Goal: Task Accomplishment & Management: Manage account settings

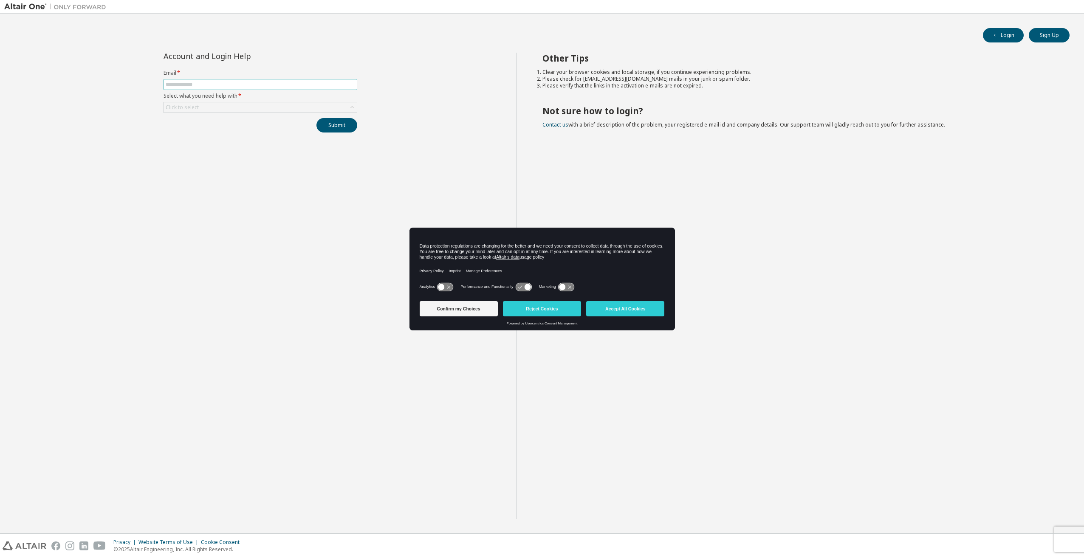
click at [188, 84] on input "text" at bounding box center [260, 84] width 189 height 7
click at [626, 305] on button "Accept All Cookies" at bounding box center [625, 308] width 78 height 15
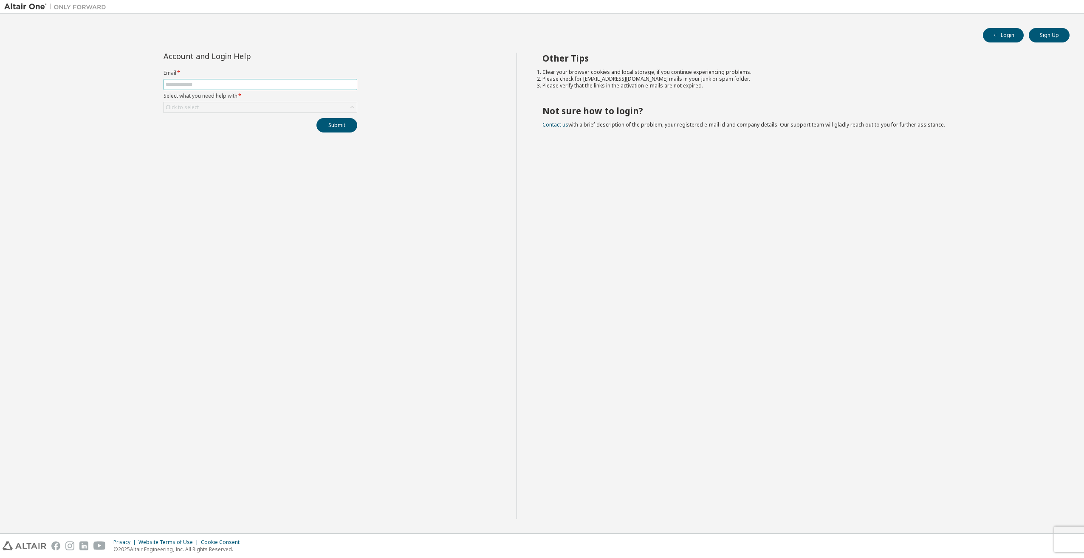
click at [175, 83] on input "text" at bounding box center [260, 84] width 189 height 7
type input "**********"
click at [334, 126] on button "Submit" at bounding box center [336, 125] width 41 height 14
click at [262, 127] on div "Click to select" at bounding box center [260, 128] width 193 height 10
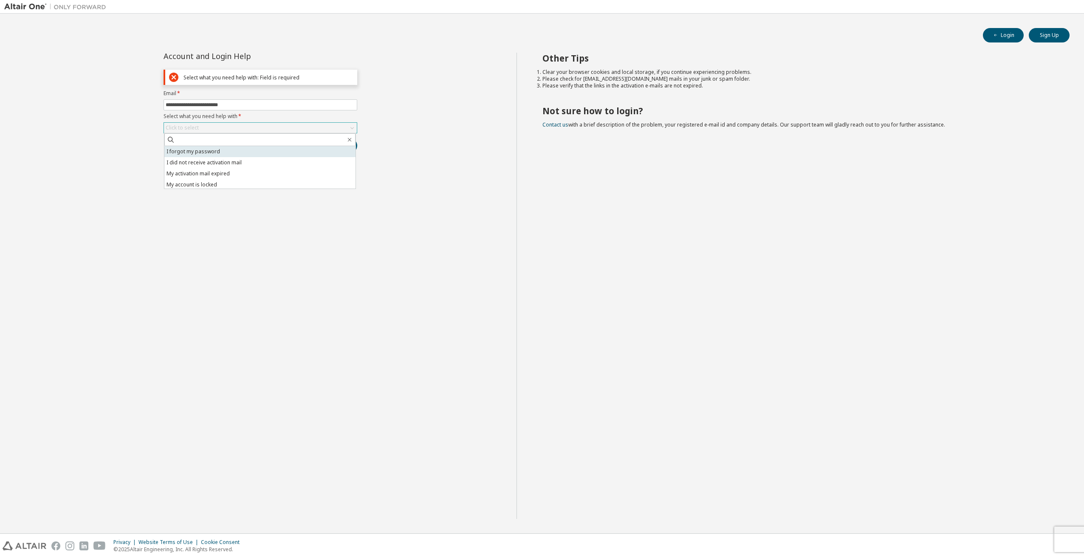
click at [206, 152] on li "I forgot my password" at bounding box center [259, 151] width 191 height 11
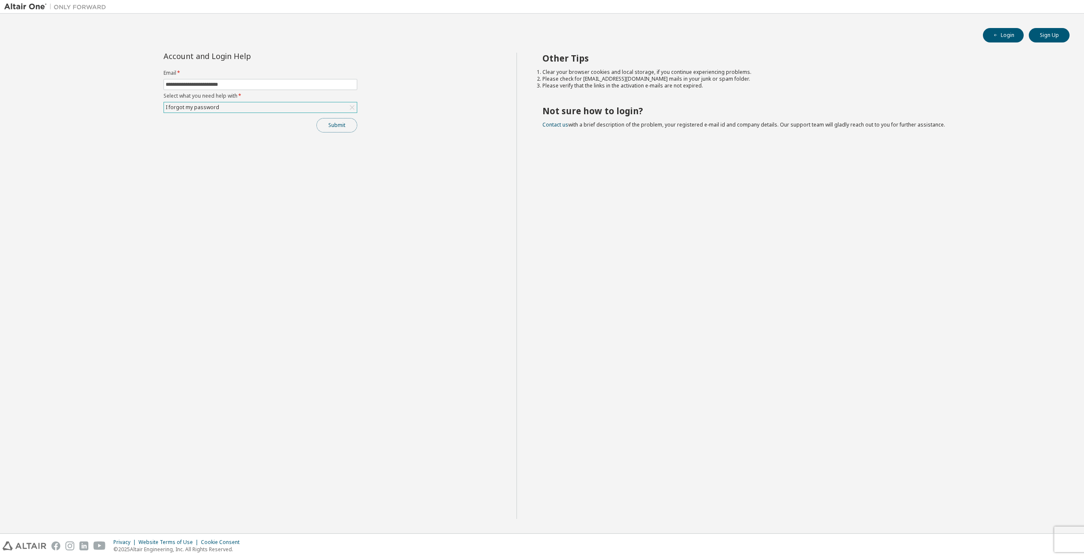
click at [332, 128] on button "Submit" at bounding box center [336, 125] width 41 height 14
click at [339, 126] on button "Submit" at bounding box center [336, 125] width 41 height 14
click at [1065, 515] on icon "button" at bounding box center [1066, 515] width 5 height 5
click at [1067, 540] on icon "button" at bounding box center [1066, 540] width 3 height 3
click at [336, 127] on button "Submit" at bounding box center [336, 125] width 41 height 14
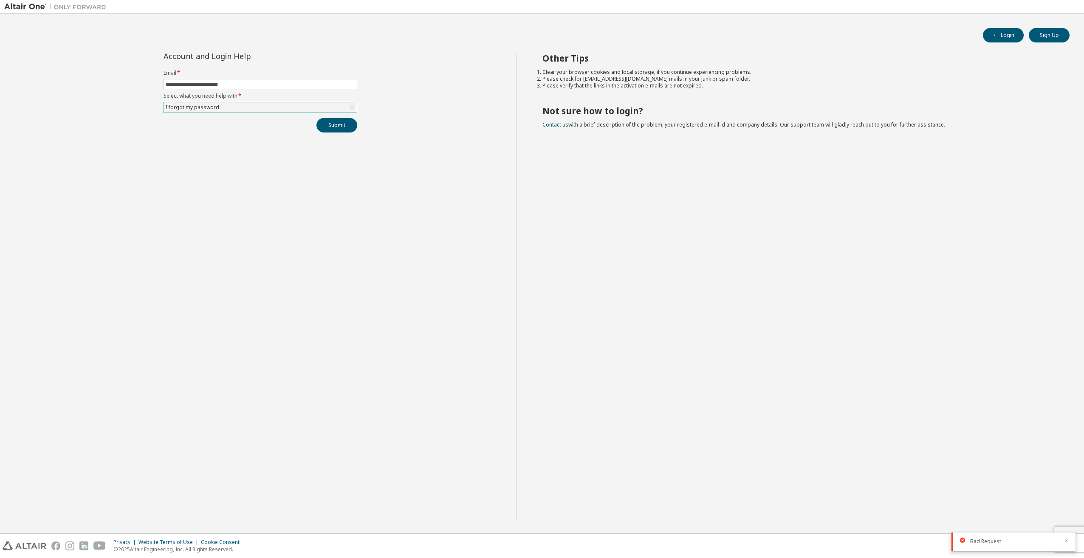
click at [1065, 540] on icon "button" at bounding box center [1066, 540] width 5 height 5
click at [244, 84] on input "**********" at bounding box center [260, 84] width 189 height 7
click at [328, 123] on button "Submit" at bounding box center [336, 125] width 41 height 14
click at [963, 539] on icon at bounding box center [962, 540] width 5 height 5
